Goal: Task Accomplishment & Management: Manage account settings

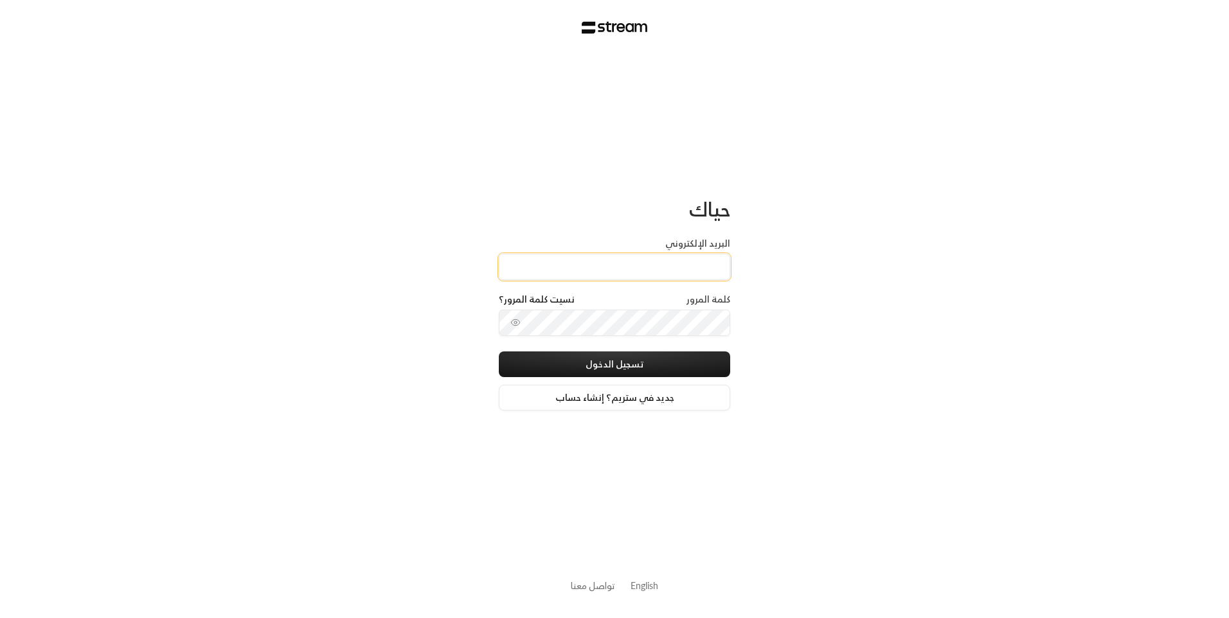
click at [637, 256] on input "البريد الإلكتروني" at bounding box center [614, 267] width 231 height 26
type input "[EMAIL_ADDRESS][DOMAIN_NAME]"
click at [636, 366] on button "تسجيل الدخول" at bounding box center [614, 365] width 231 height 26
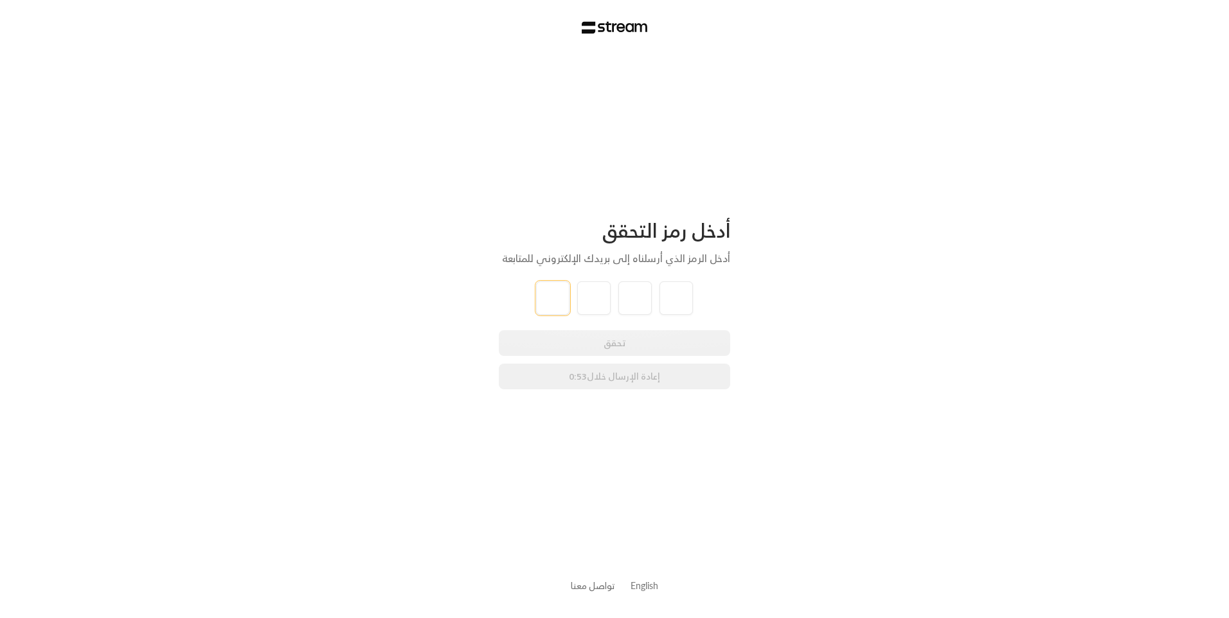
type input "8"
type input "2"
type input "7"
type input "3"
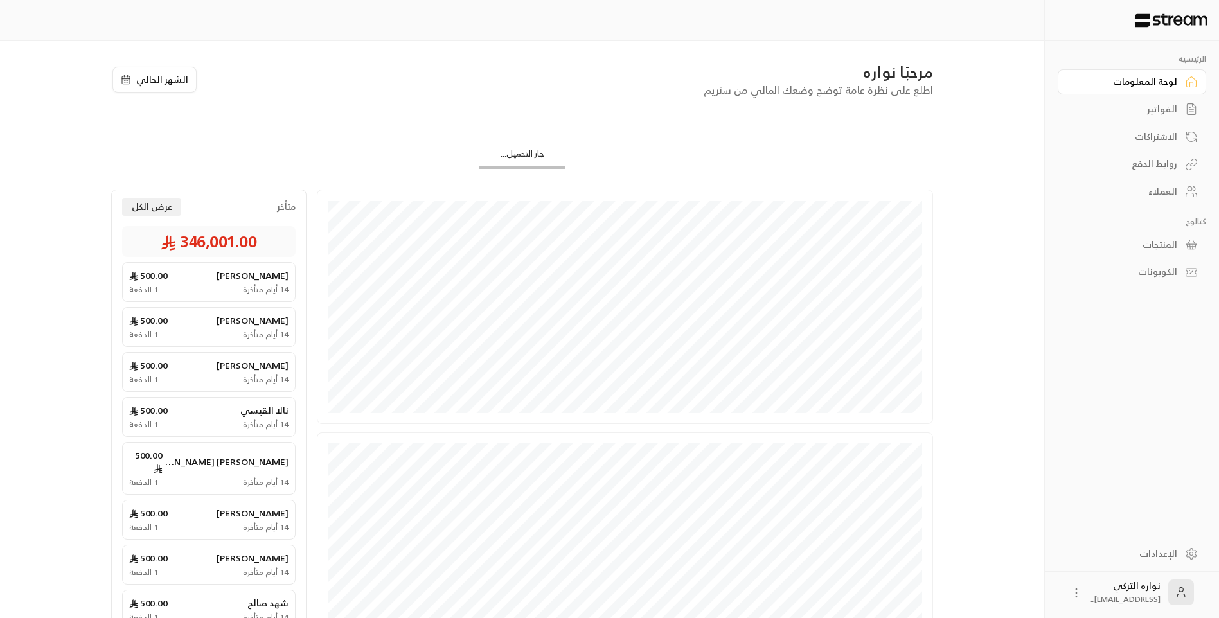
click at [1186, 110] on icon at bounding box center [1191, 109] width 13 height 13
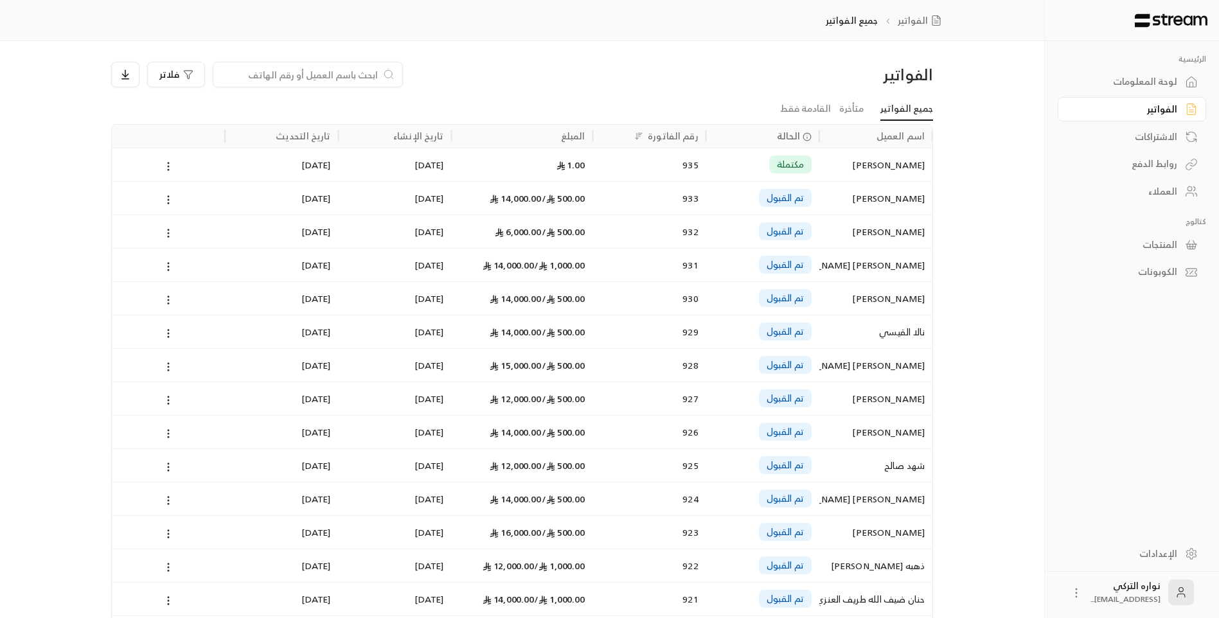
click at [352, 78] on input at bounding box center [299, 74] width 157 height 14
paste input "[PERSON_NAME] علي [PERSON_NAME]"
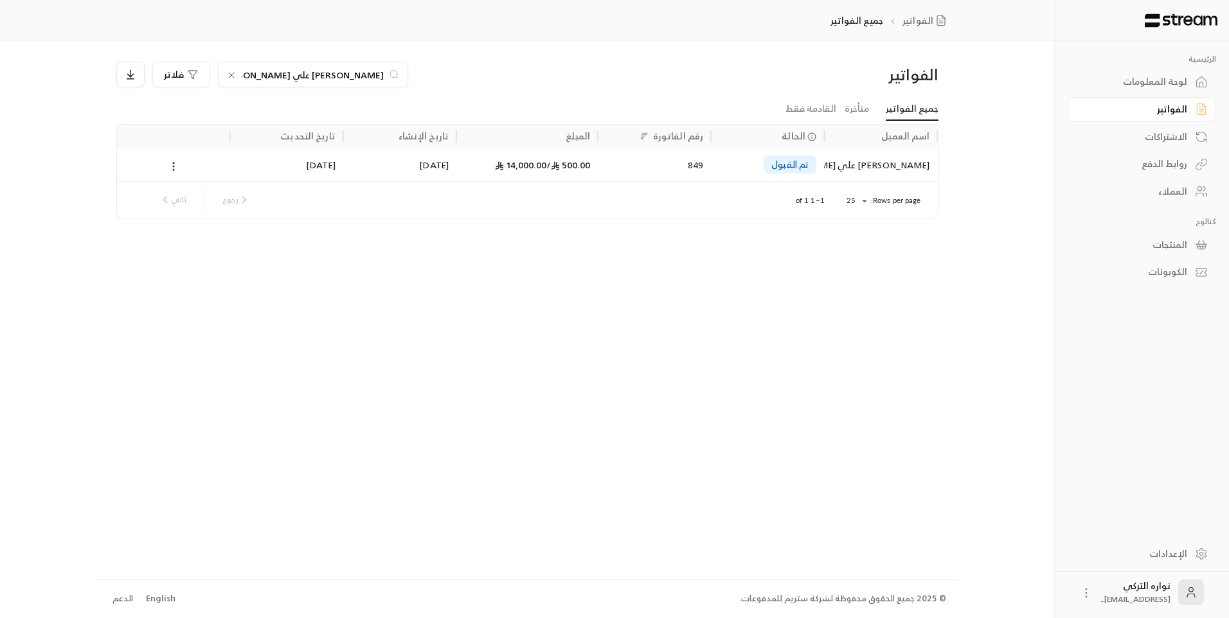
type input "[PERSON_NAME] علي [PERSON_NAME]"
click at [887, 166] on div "[PERSON_NAME] علي [PERSON_NAME]" at bounding box center [881, 164] width 98 height 33
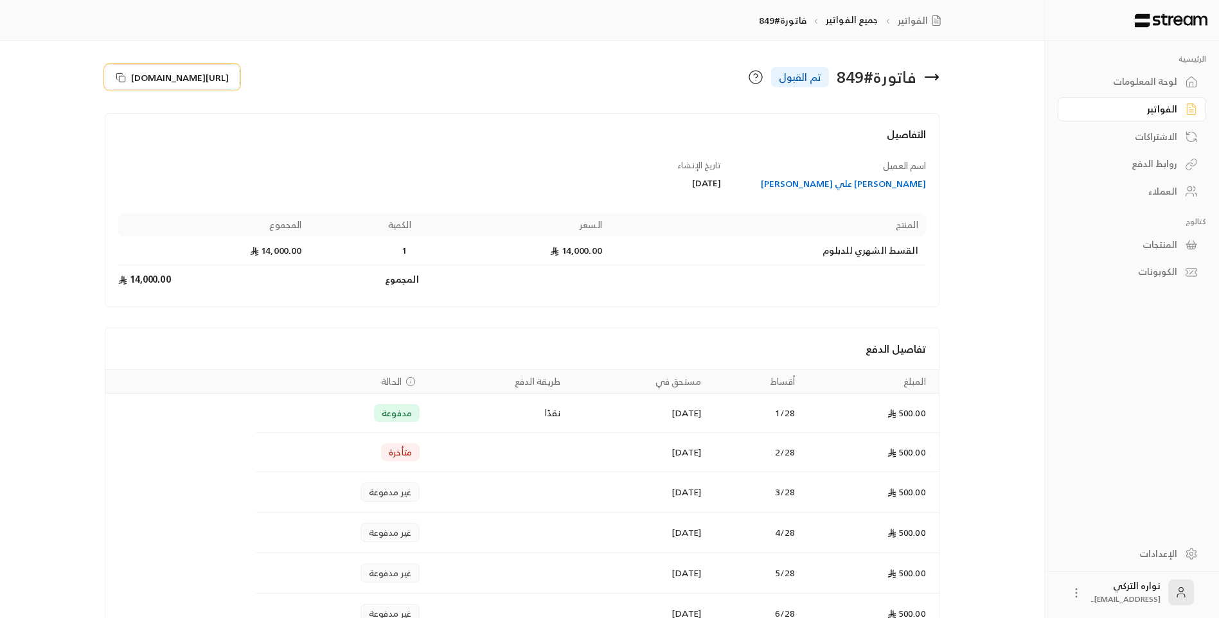
click at [122, 80] on icon at bounding box center [121, 78] width 10 height 10
